Goal: Task Accomplishment & Management: Manage account settings

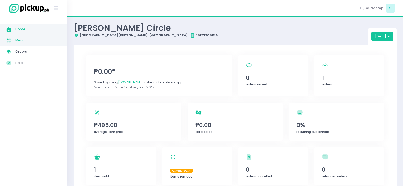
click at [29, 45] on link "Menu Created with Sketch. Menu" at bounding box center [33, 40] width 67 height 11
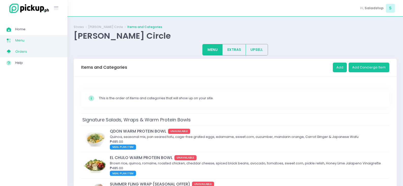
click at [35, 50] on span "Orders" at bounding box center [38, 51] width 46 height 7
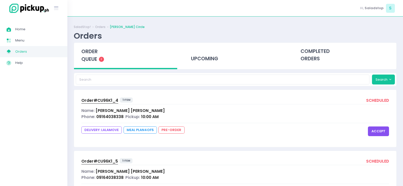
click at [378, 129] on button "accept" at bounding box center [378, 132] width 21 height 10
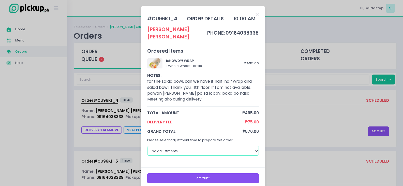
click at [188, 147] on select "No adjustments 30 minutes 40 minutes 50 minutes 60 minutes" at bounding box center [203, 151] width 112 height 10
click at [204, 119] on span "Delivery Fee" at bounding box center [196, 122] width 98 height 6
click at [211, 173] on button "Accept" at bounding box center [203, 178] width 112 height 10
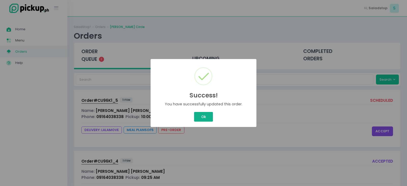
click at [203, 117] on button "Ok" at bounding box center [203, 117] width 19 height 10
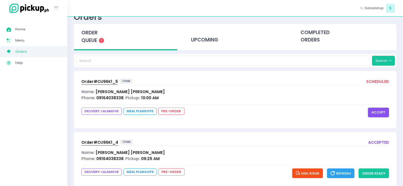
scroll to position [32, 0]
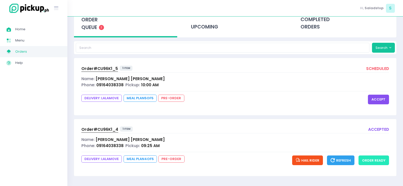
click at [381, 164] on button "order ready" at bounding box center [374, 161] width 31 height 10
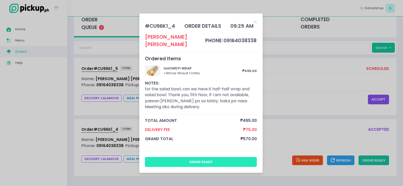
click at [193, 160] on button "order ready" at bounding box center [201, 162] width 112 height 10
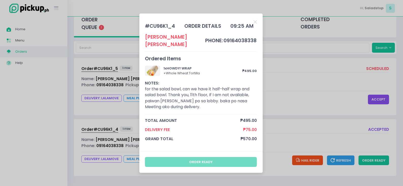
scroll to position [15, 0]
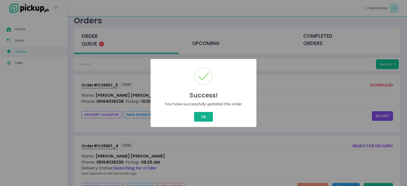
click at [206, 115] on div "Success! × You have successfully updated this order. Ok Cancel" at bounding box center [203, 93] width 407 height 186
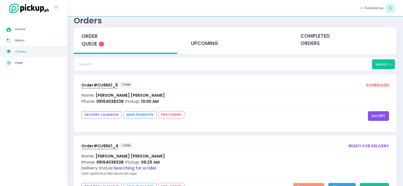
scroll to position [43, 0]
